Goal: Task Accomplishment & Management: Manage account settings

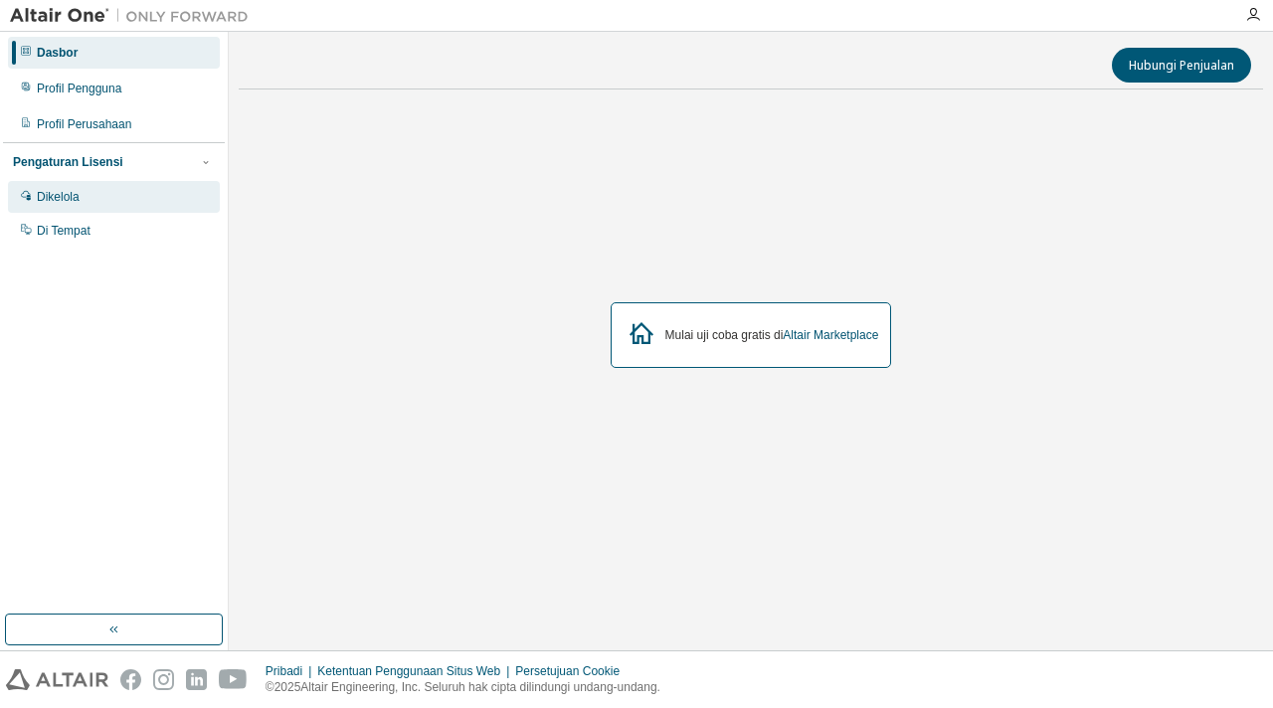
click at [55, 204] on font "Dikelola" at bounding box center [58, 197] width 43 height 14
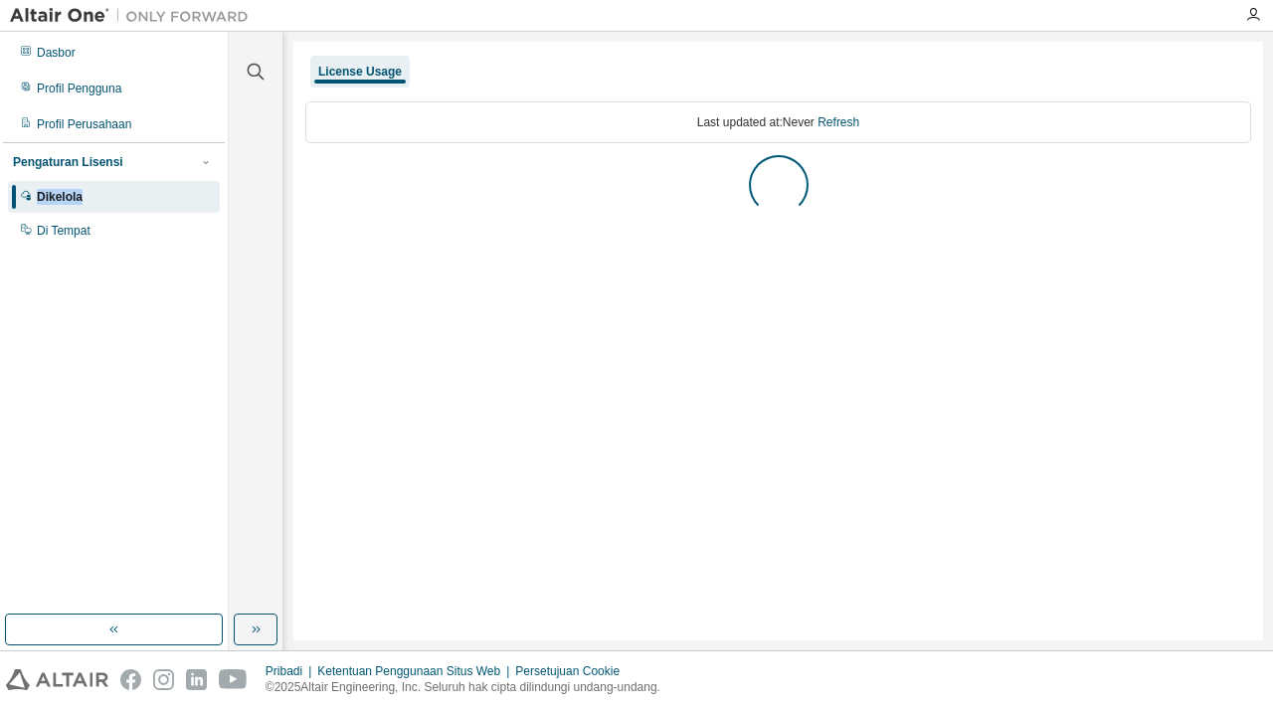
click at [55, 204] on font "Dikelola" at bounding box center [60, 197] width 46 height 14
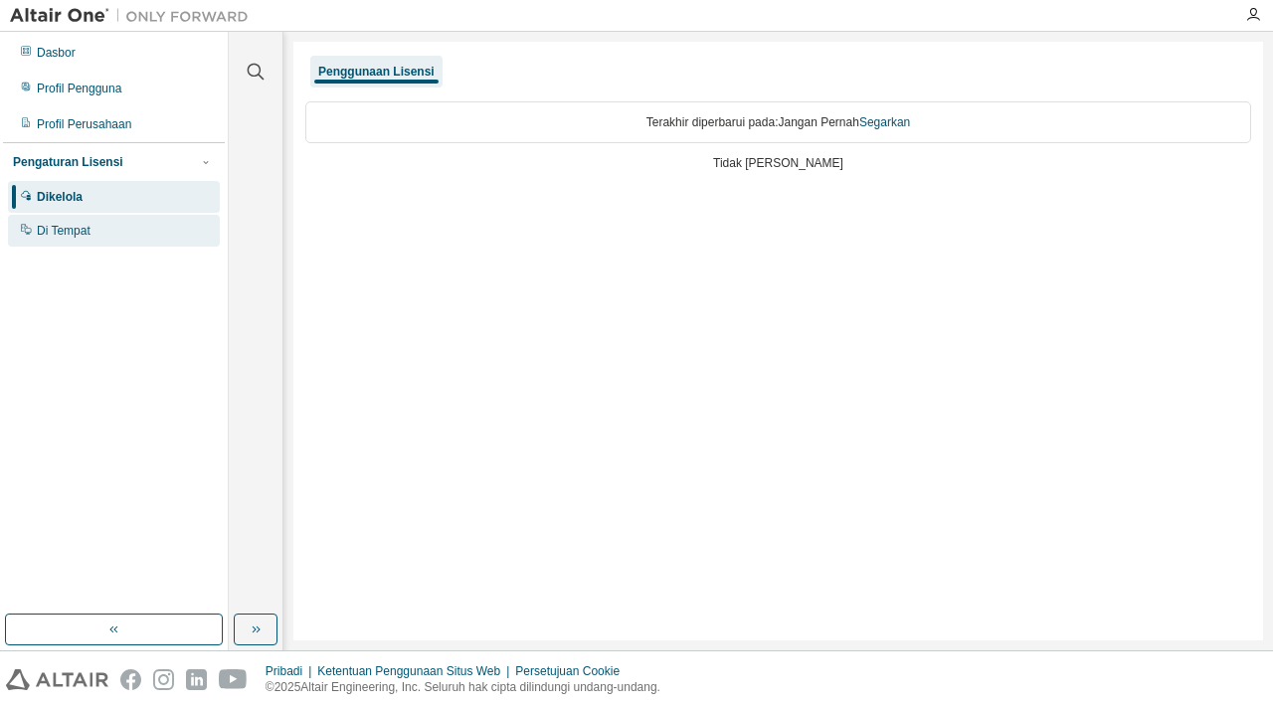
click at [47, 238] on font "Di Tempat" at bounding box center [64, 231] width 54 height 14
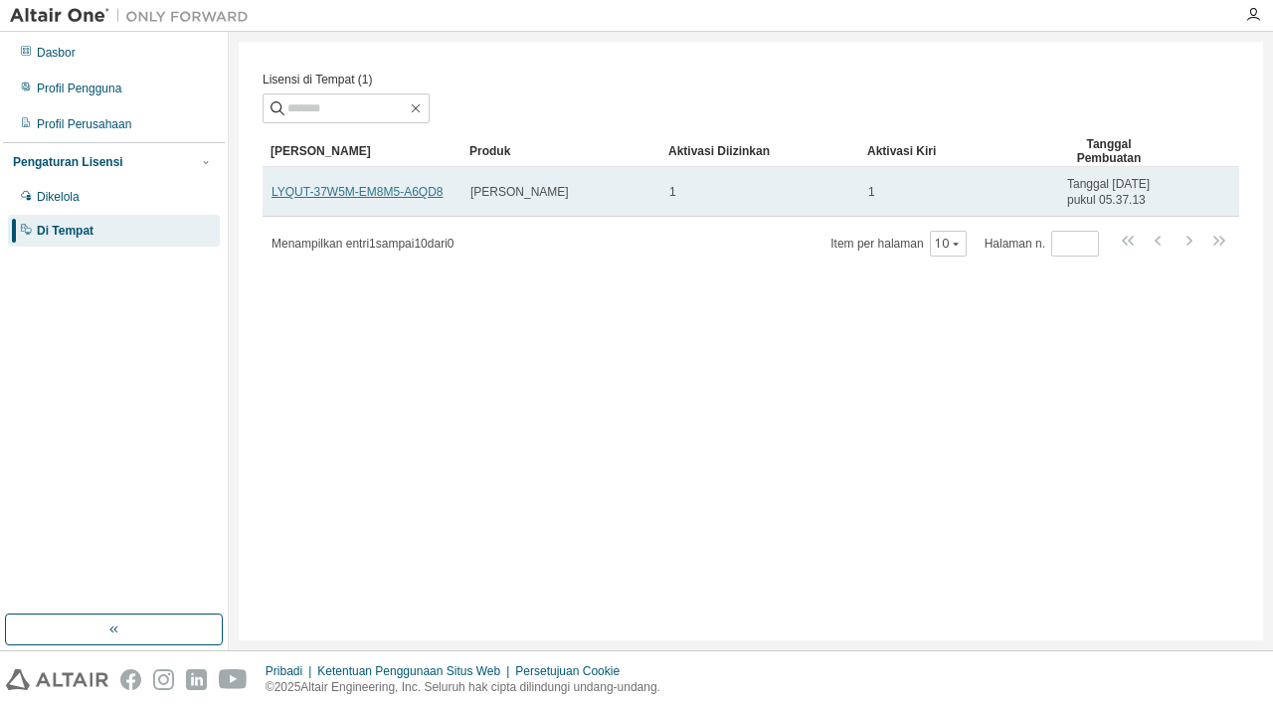
click at [306, 199] on font "LYQUT-37W5M-EM8M5-A6QD8" at bounding box center [357, 192] width 171 height 14
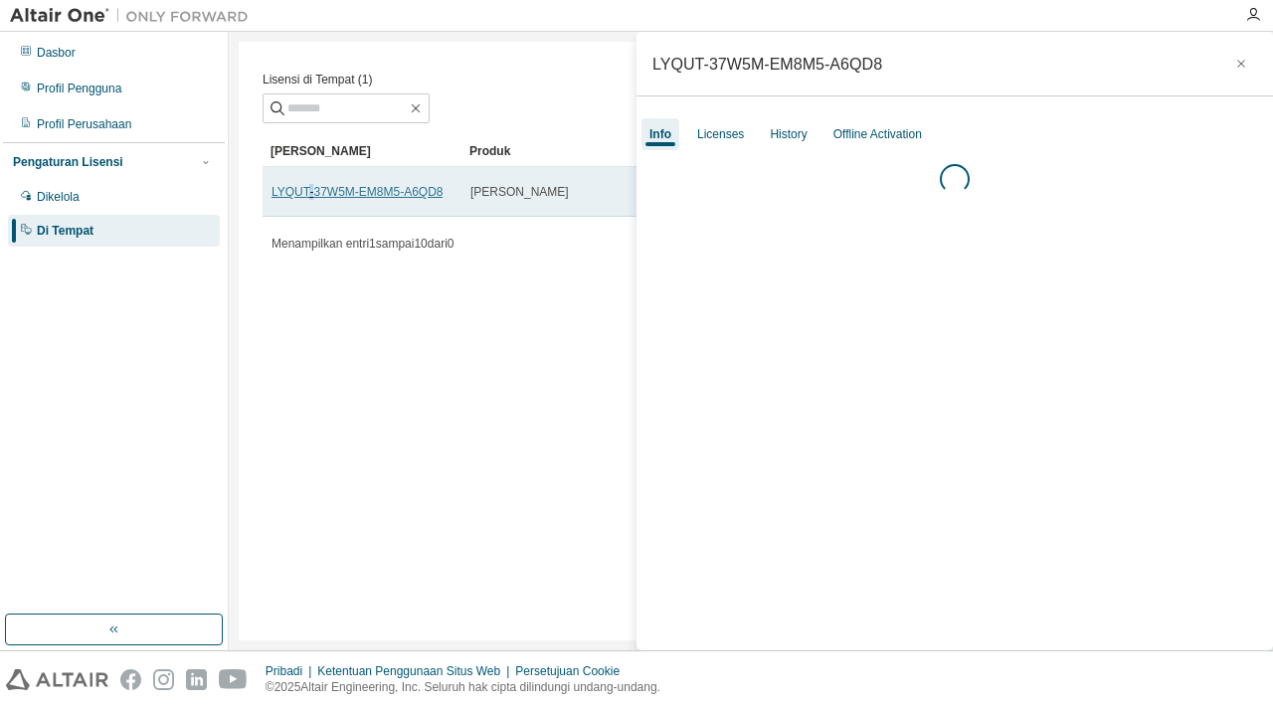
click at [306, 199] on font "LYQUT-37W5M-EM8M5-A6QD8" at bounding box center [357, 192] width 171 height 14
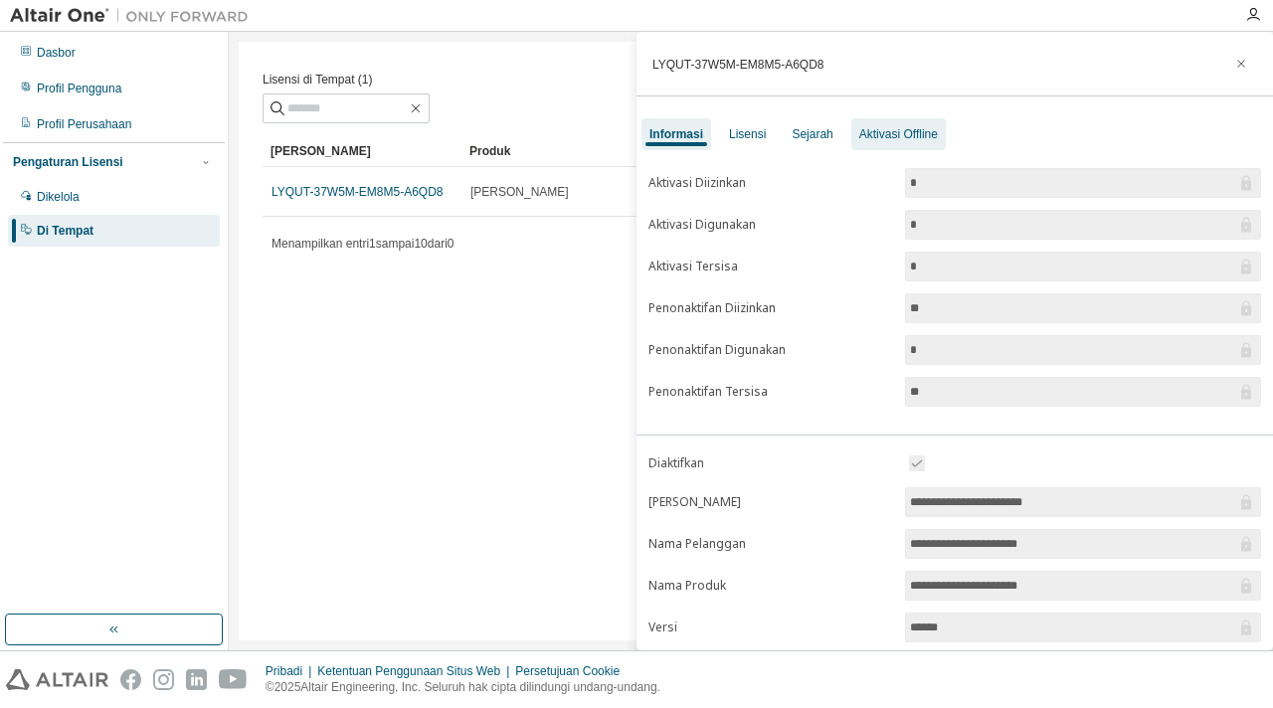
click at [872, 142] on div "Aktivasi Offline" at bounding box center [898, 134] width 94 height 32
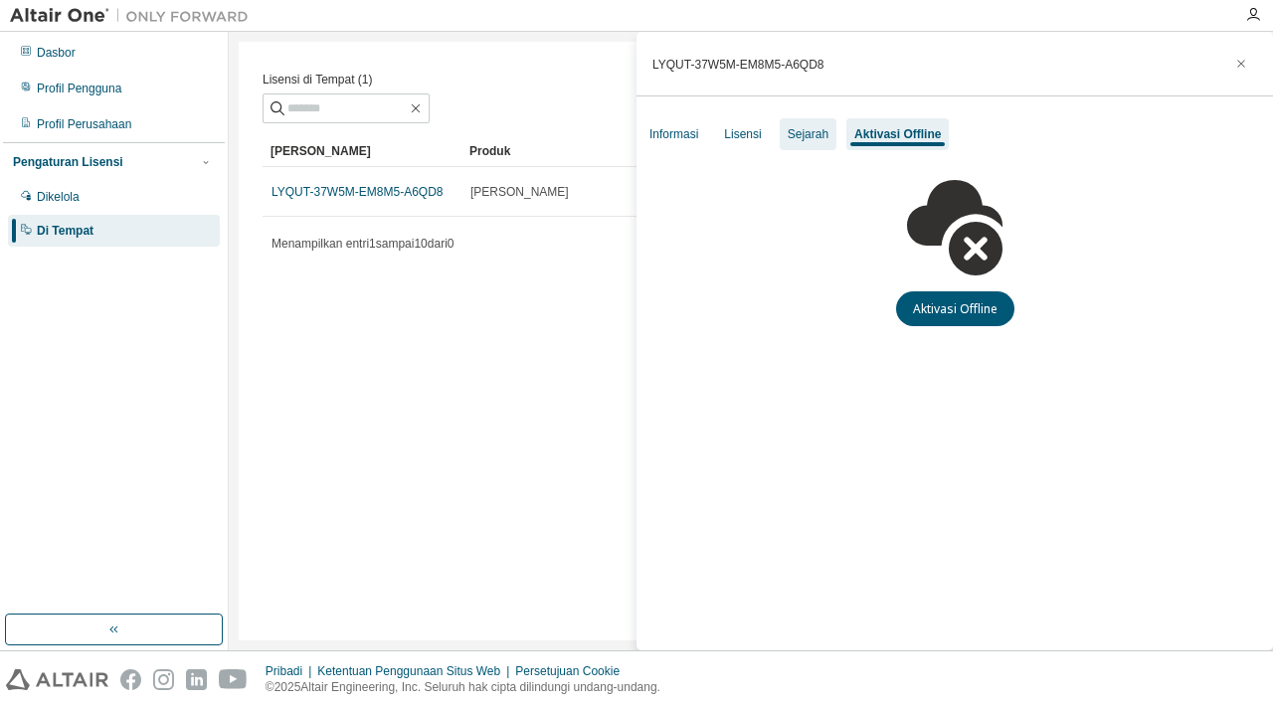
click at [822, 139] on font "Sejarah" at bounding box center [808, 134] width 41 height 14
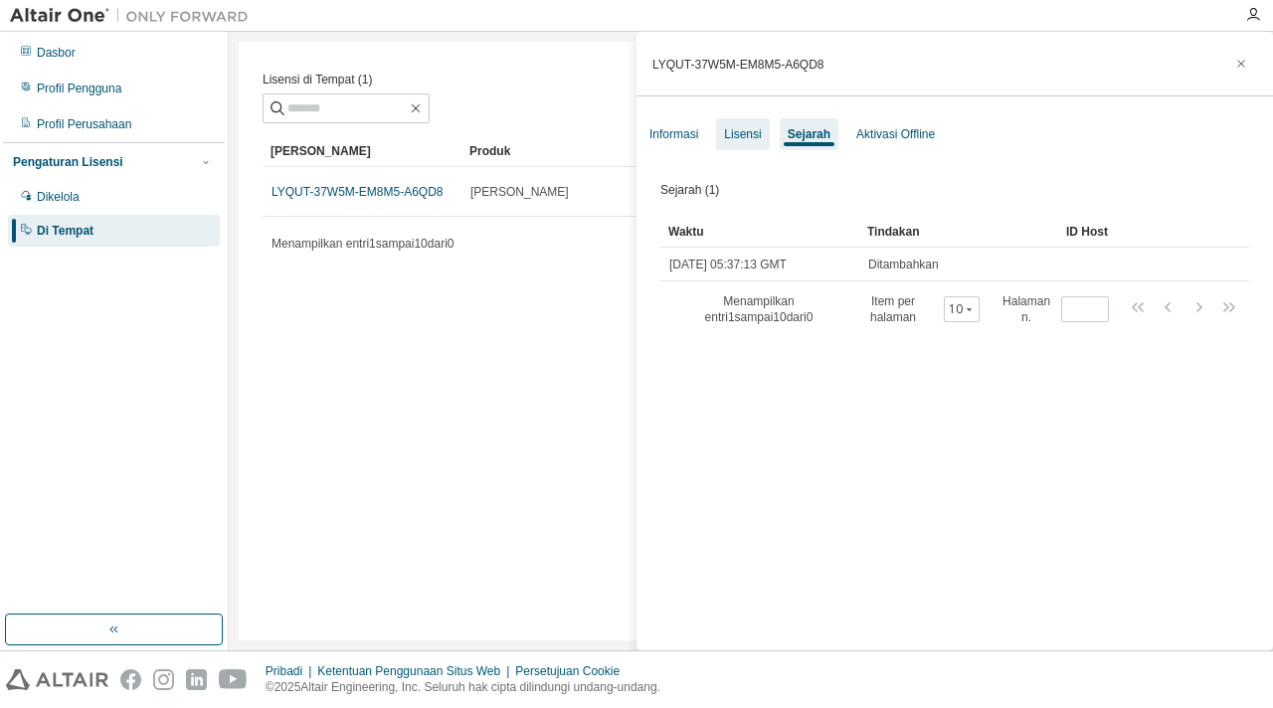
click at [738, 138] on font "Lisensi" at bounding box center [742, 134] width 37 height 14
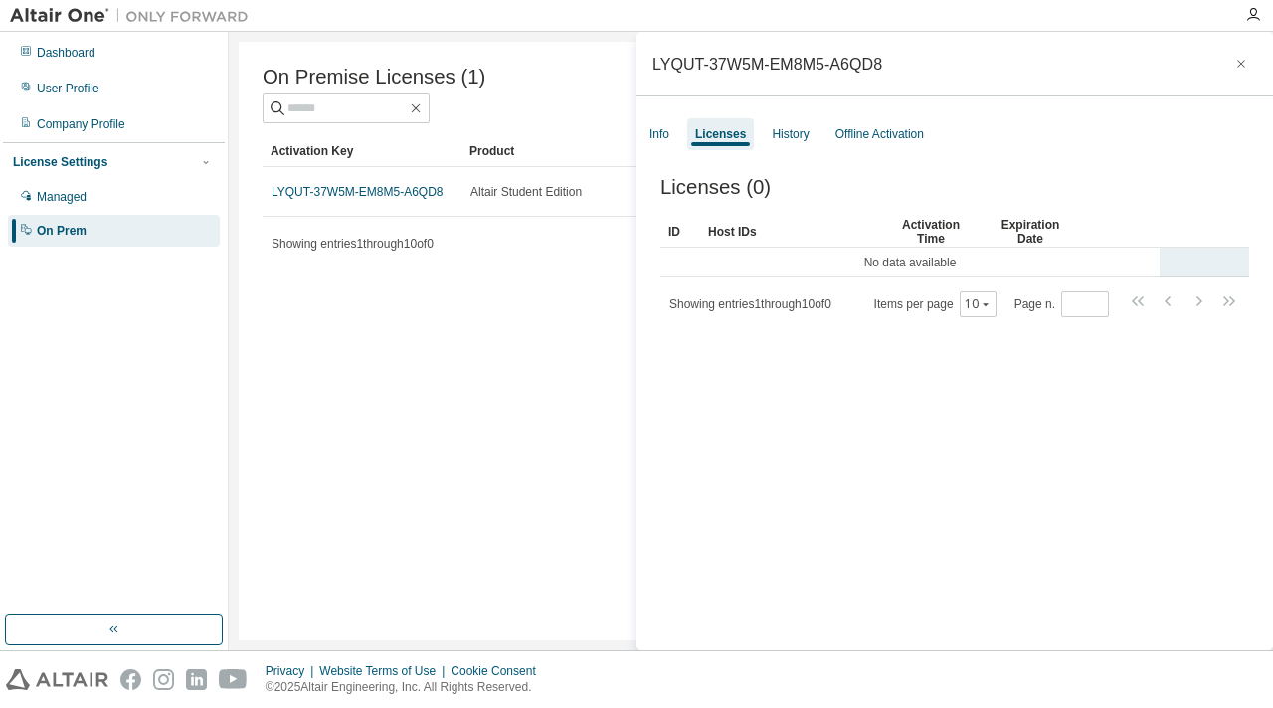
click at [823, 274] on td "No data available" at bounding box center [909, 263] width 499 height 30
